Goal: Task Accomplishment & Management: Manage account settings

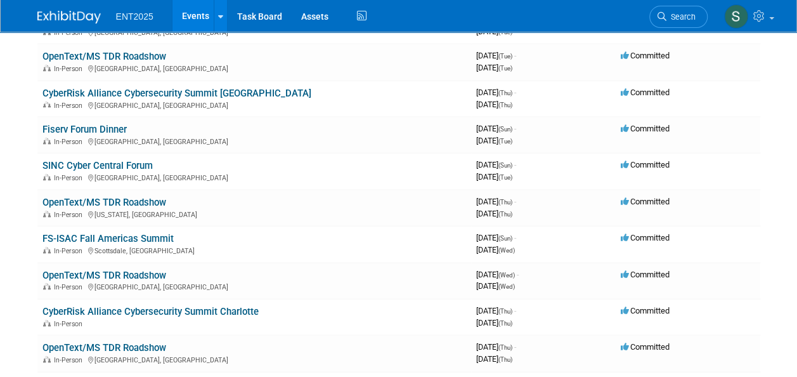
scroll to position [531, 0]
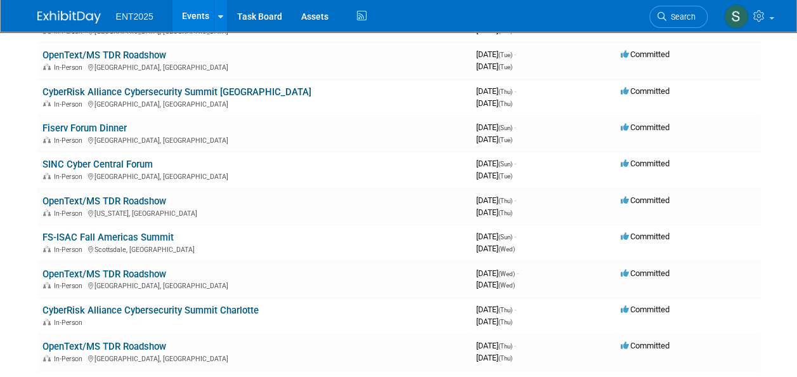
click at [72, 235] on link "FS-ISAC Fall Americas Summit" at bounding box center [107, 236] width 131 height 11
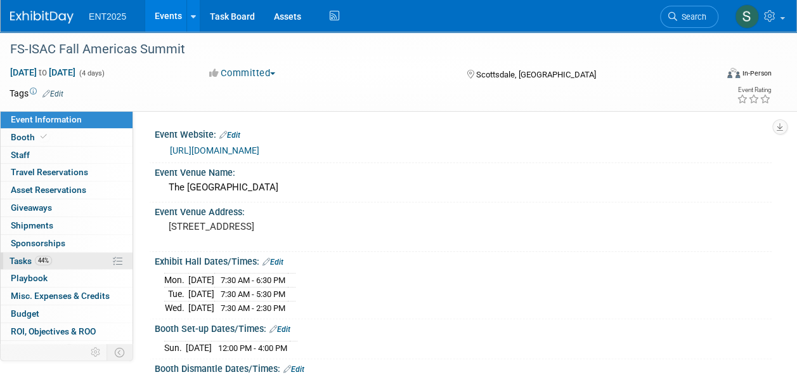
click at [19, 264] on link "44% Tasks 44%" at bounding box center [67, 260] width 132 height 17
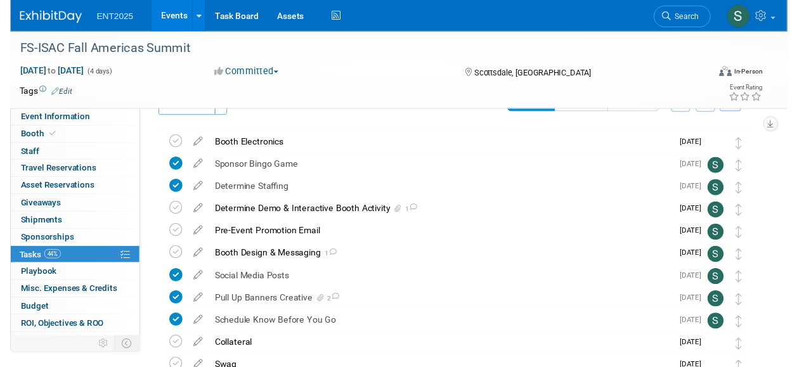
scroll to position [28, 0]
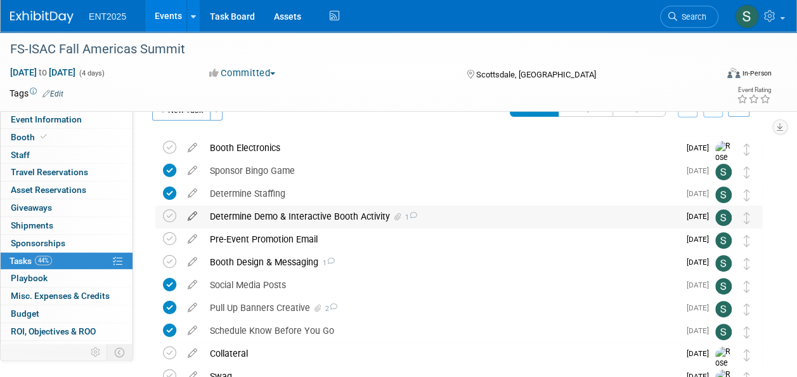
click at [193, 216] on icon at bounding box center [192, 213] width 22 height 16
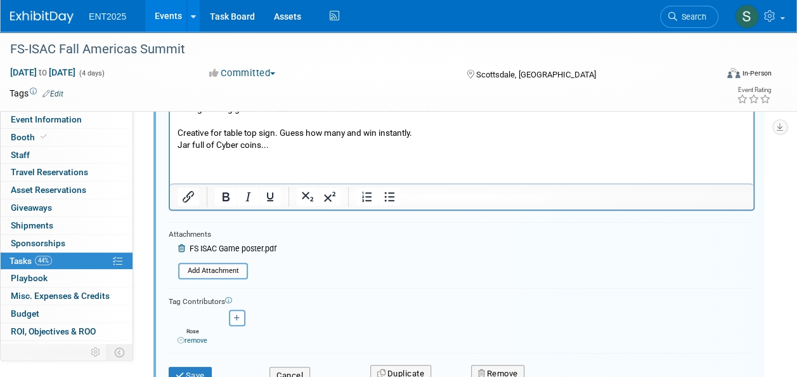
scroll to position [292, 0]
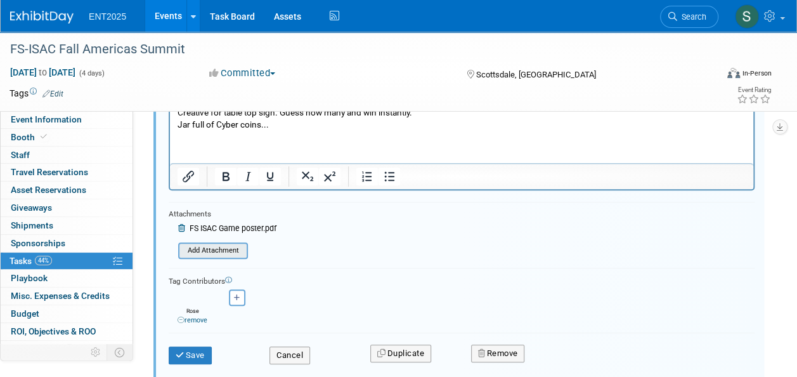
click at [221, 250] on input "file" at bounding box center [181, 251] width 129 height 14
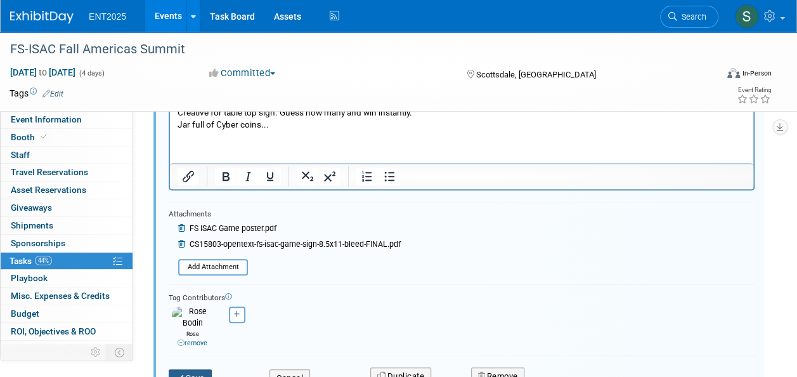
click at [190, 369] on button "Save" at bounding box center [190, 378] width 43 height 18
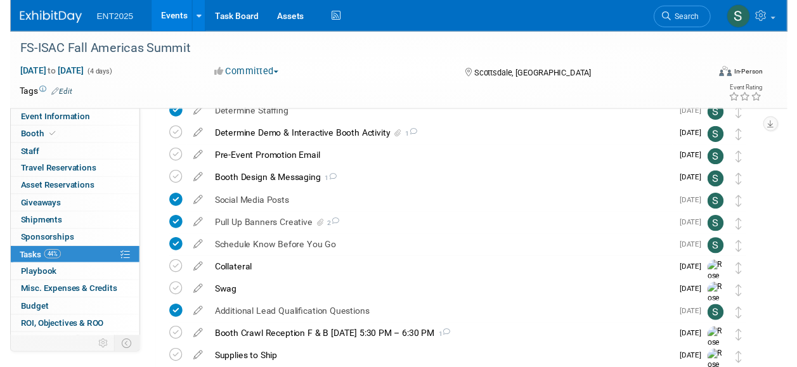
scroll to position [71, 0]
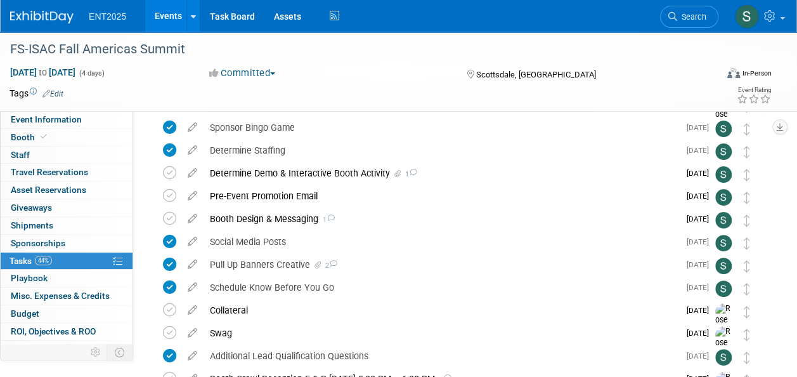
click at [346, 171] on div "Determine Demo & Interactive Booth Activity 1" at bounding box center [442, 173] width 476 height 22
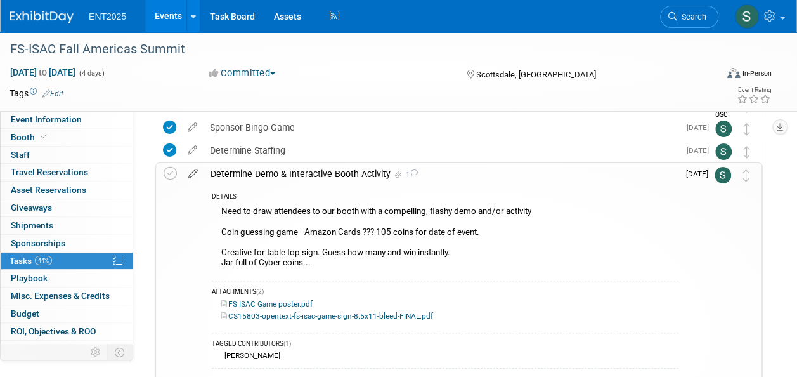
click at [193, 172] on icon at bounding box center [193, 171] width 22 height 16
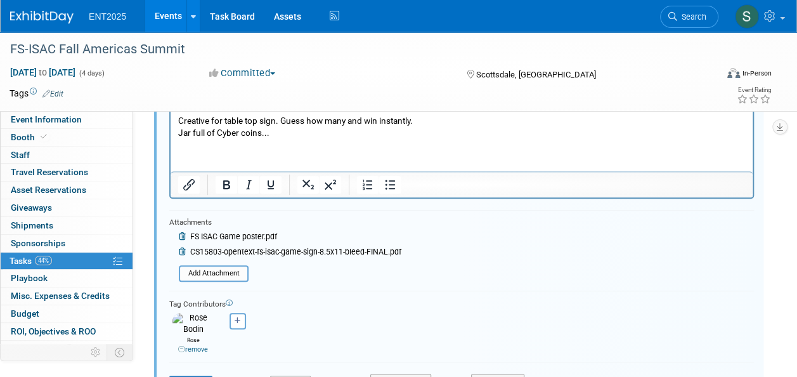
scroll to position [291, 0]
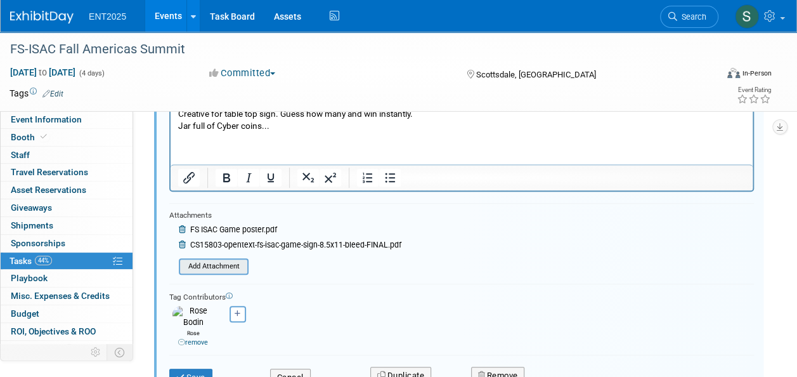
click at [223, 264] on input "file" at bounding box center [182, 266] width 129 height 14
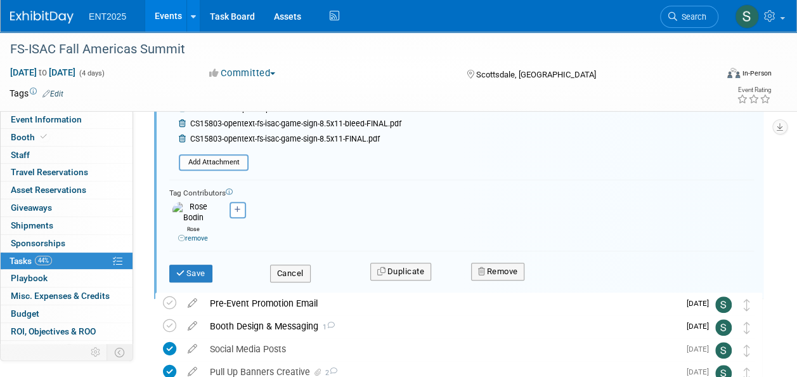
scroll to position [407, 0]
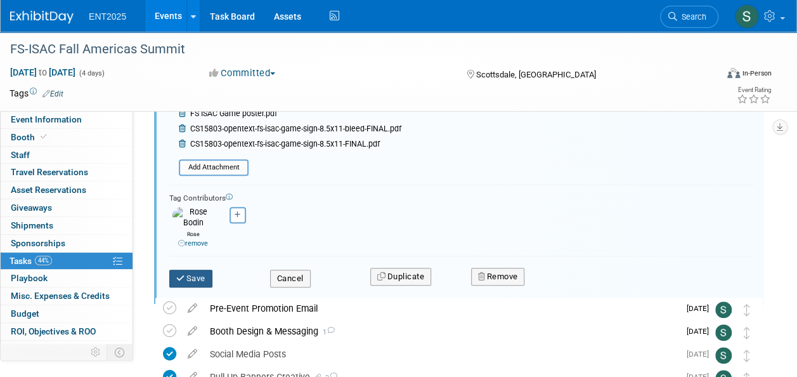
click at [188, 270] on button "Save" at bounding box center [190, 279] width 43 height 18
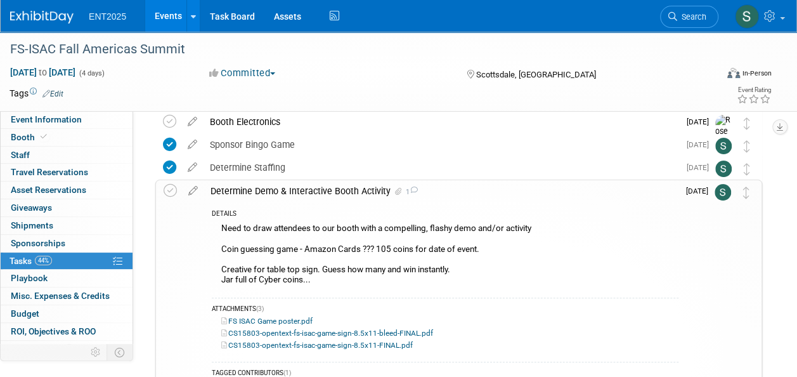
scroll to position [56, 0]
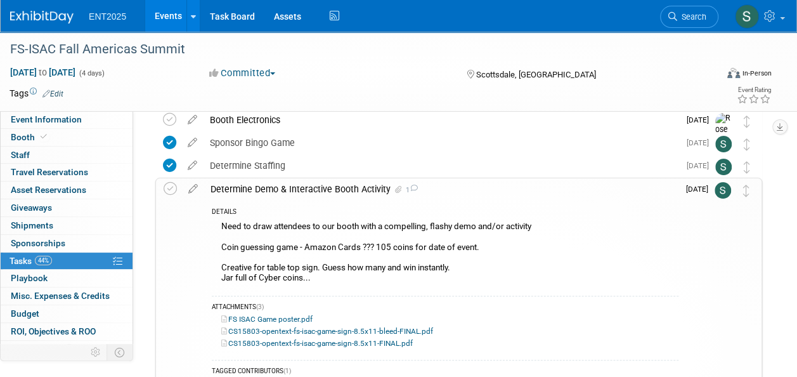
click at [313, 188] on div "Determine Demo & Interactive Booth Activity 1" at bounding box center [441, 189] width 474 height 22
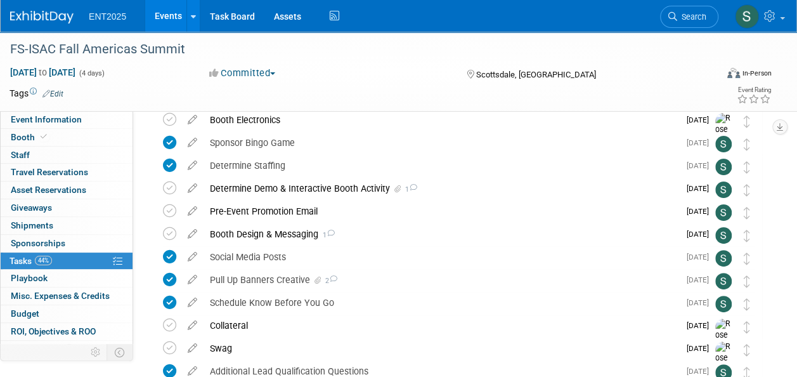
click at [313, 188] on div "Determine Demo & Interactive Booth Activity 1" at bounding box center [442, 189] width 476 height 22
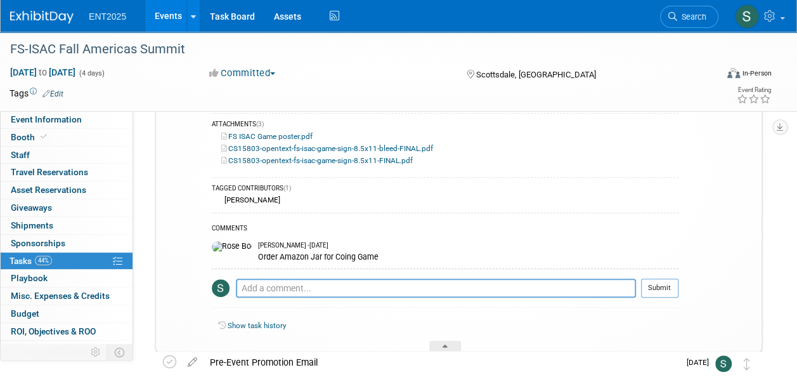
scroll to position [235, 0]
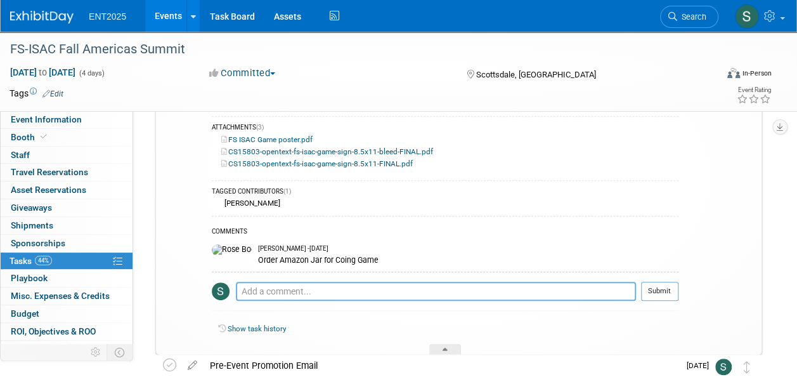
click at [262, 287] on textarea at bounding box center [436, 291] width 400 height 19
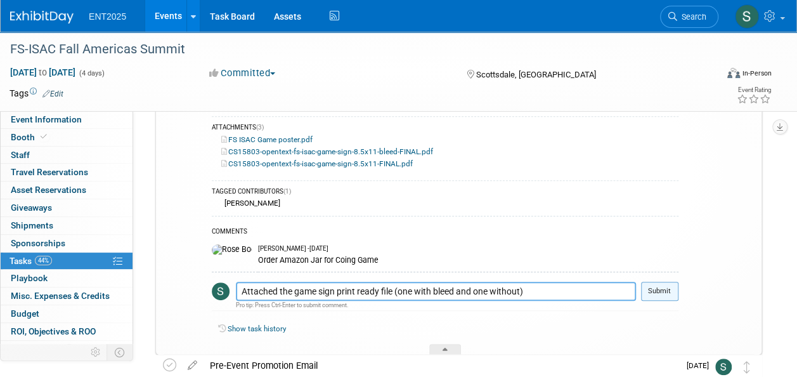
type textarea "Attached the game sign print ready file (one with bleed and one without)"
click at [658, 290] on button "Submit" at bounding box center [659, 291] width 37 height 19
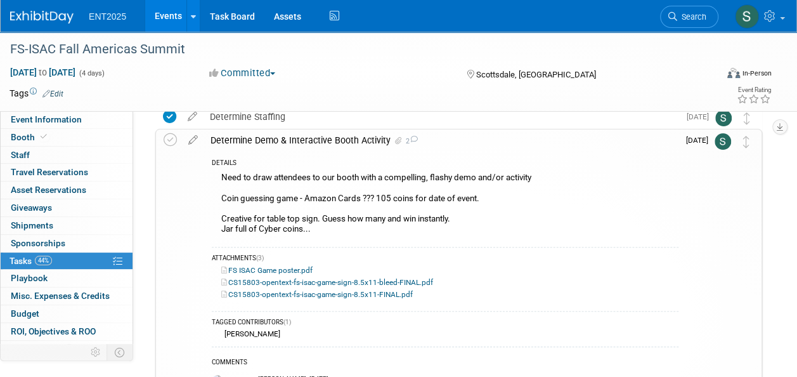
scroll to position [98, 0]
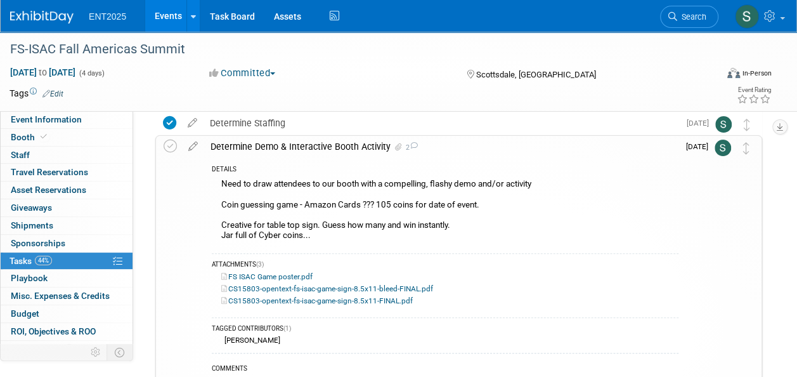
click at [281, 143] on div "Determine Demo & Interactive Booth Activity 2" at bounding box center [441, 147] width 474 height 22
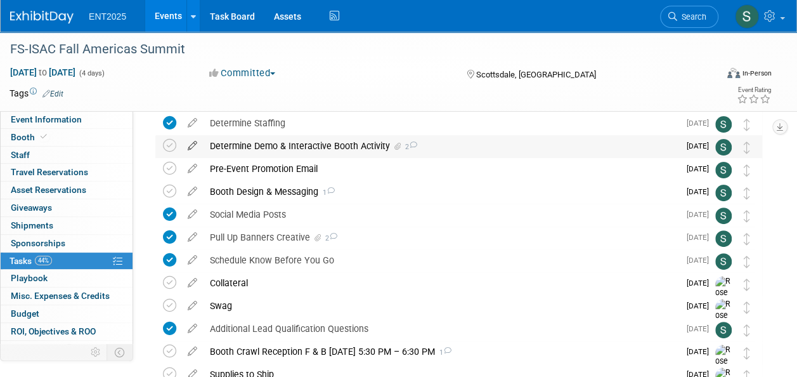
click at [193, 143] on icon at bounding box center [192, 143] width 22 height 16
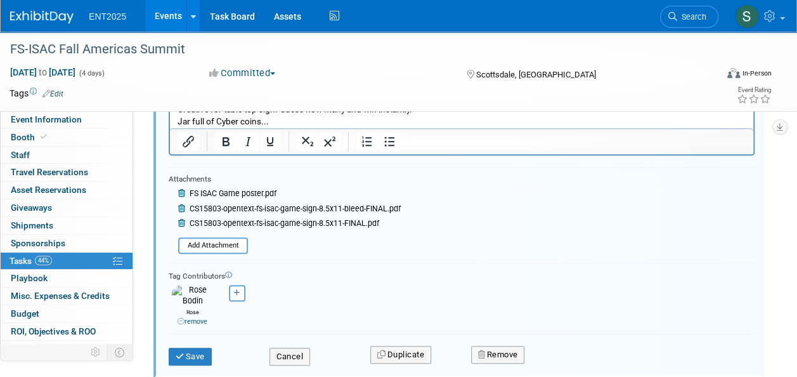
scroll to position [403, 0]
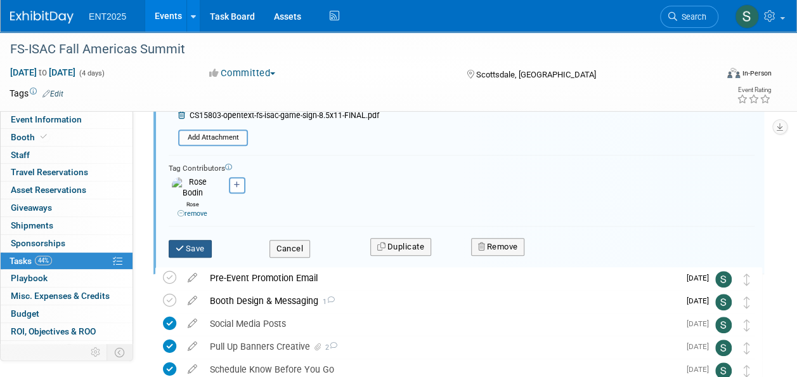
click at [190, 240] on button "Save" at bounding box center [190, 249] width 43 height 18
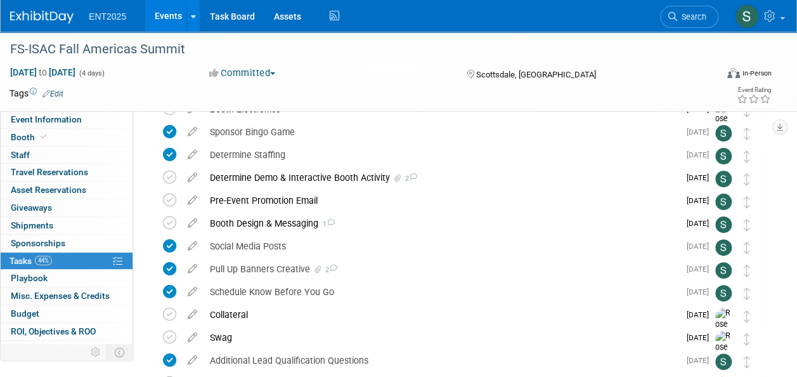
scroll to position [57, 0]
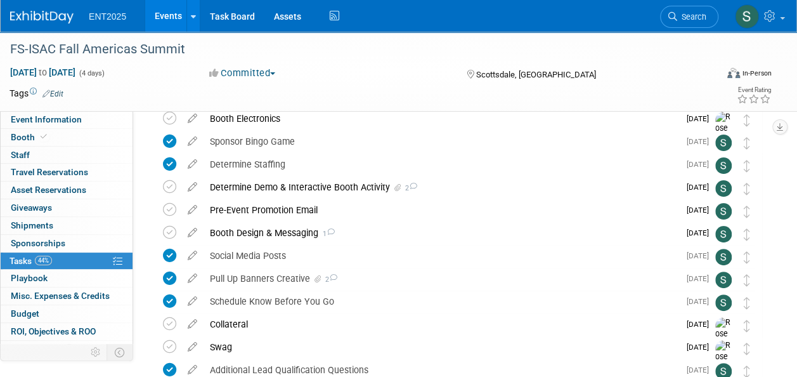
click at [409, 188] on icon at bounding box center [413, 186] width 8 height 7
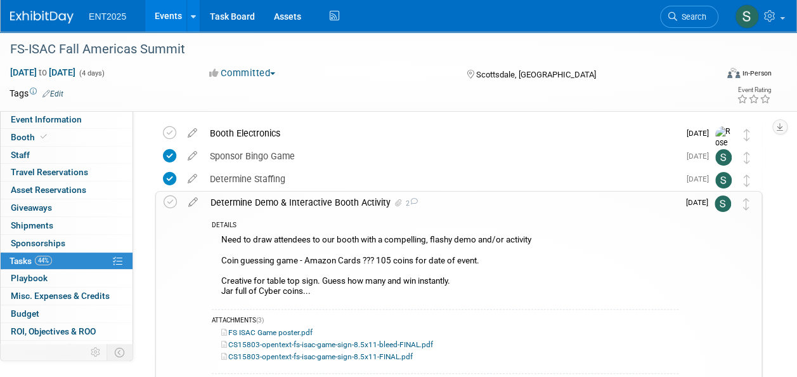
scroll to position [1, 0]
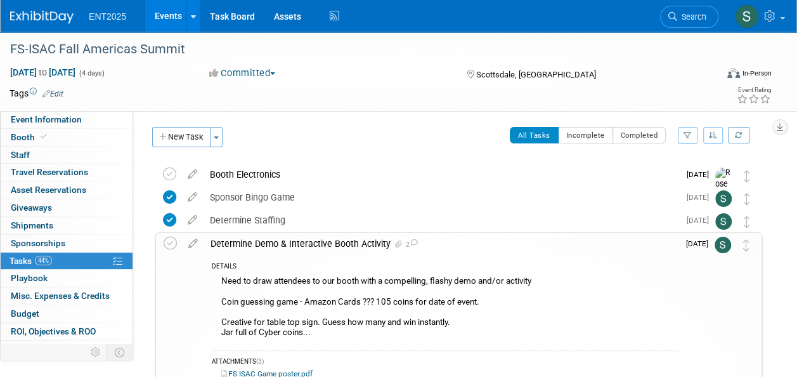
click at [259, 242] on div "Determine Demo & Interactive Booth Activity 2" at bounding box center [441, 244] width 474 height 22
